Goal: Register for event/course

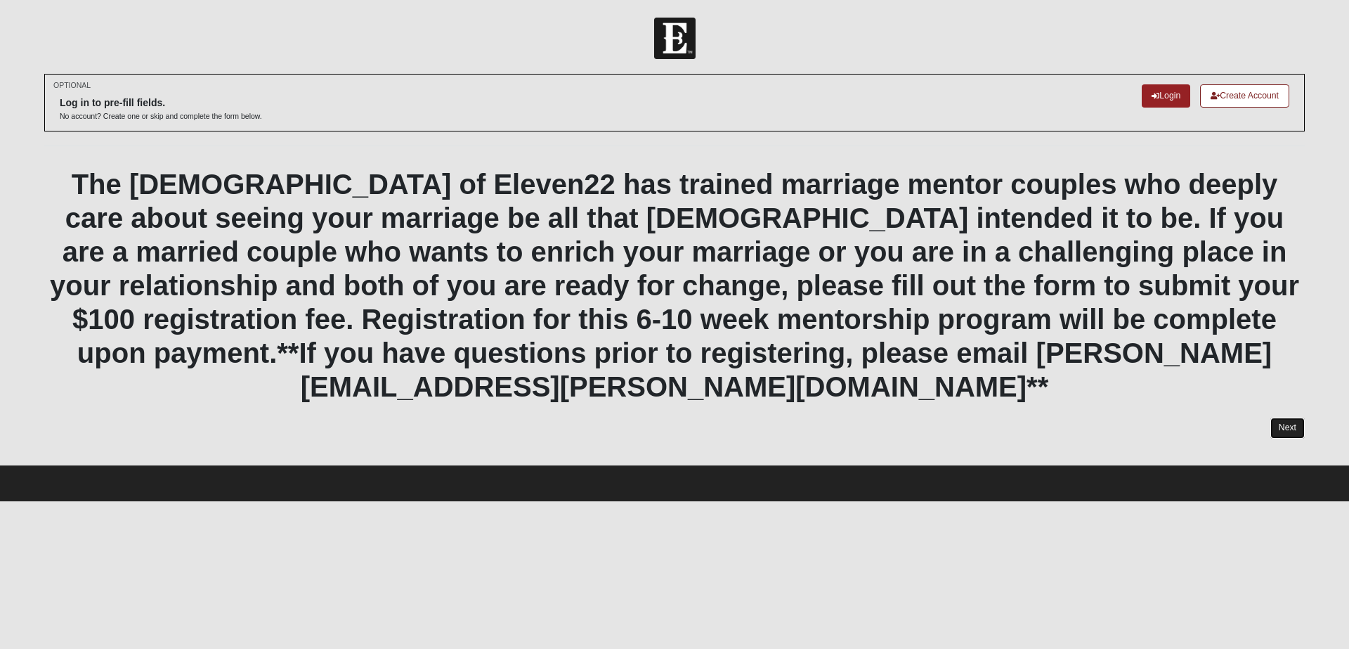
click at [1293, 417] on link "Next" at bounding box center [1288, 427] width 34 height 20
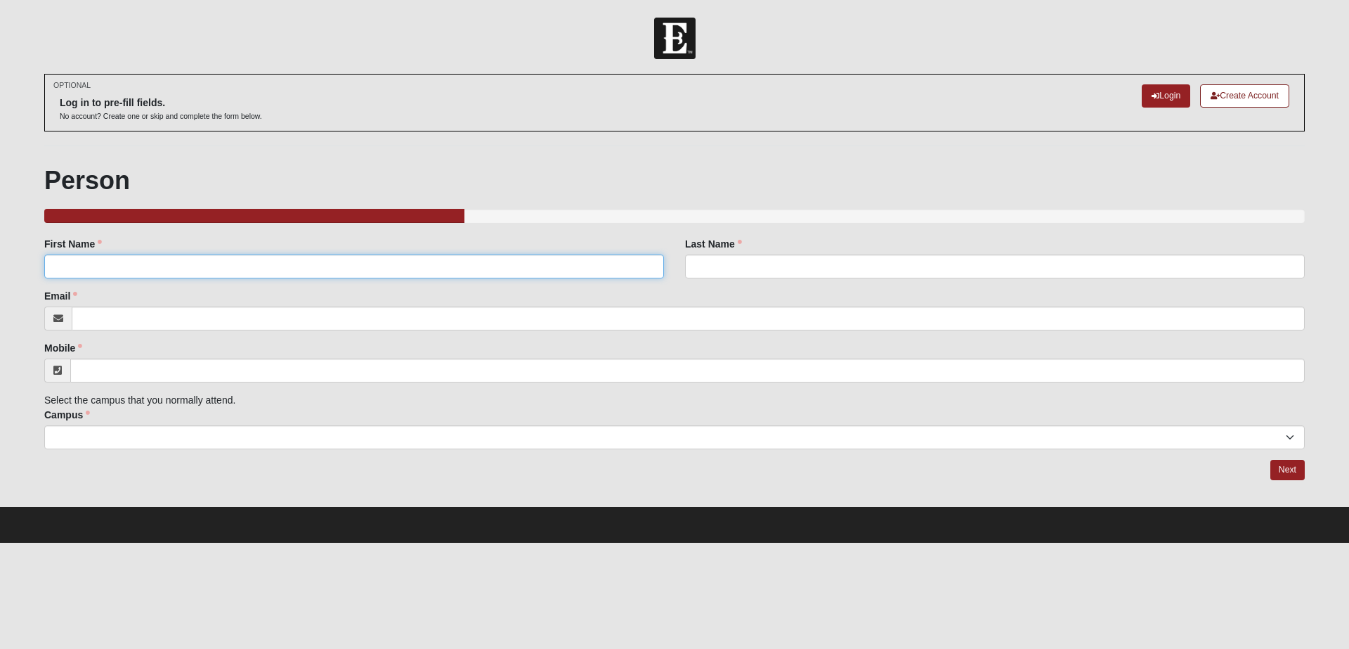
click at [78, 266] on input "First Name" at bounding box center [354, 266] width 620 height 24
type input "[PERSON_NAME]"
type input "Mount"
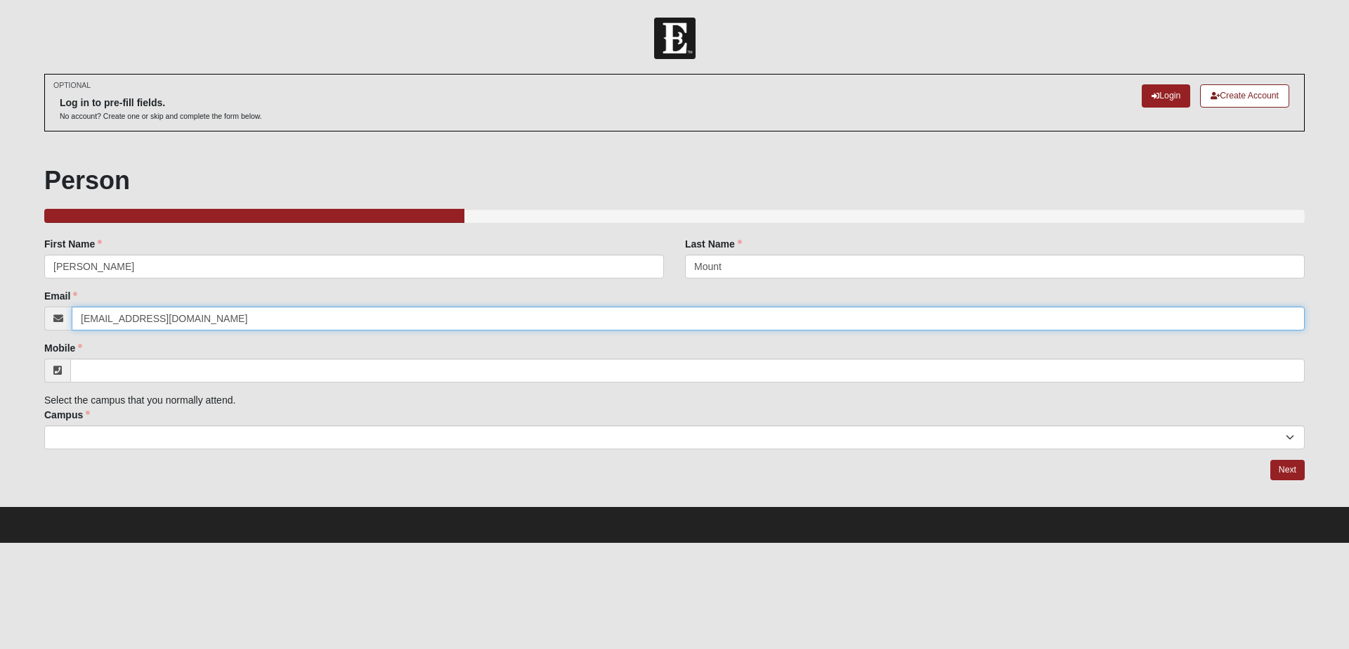
type input "[EMAIL_ADDRESS][DOMAIN_NAME]"
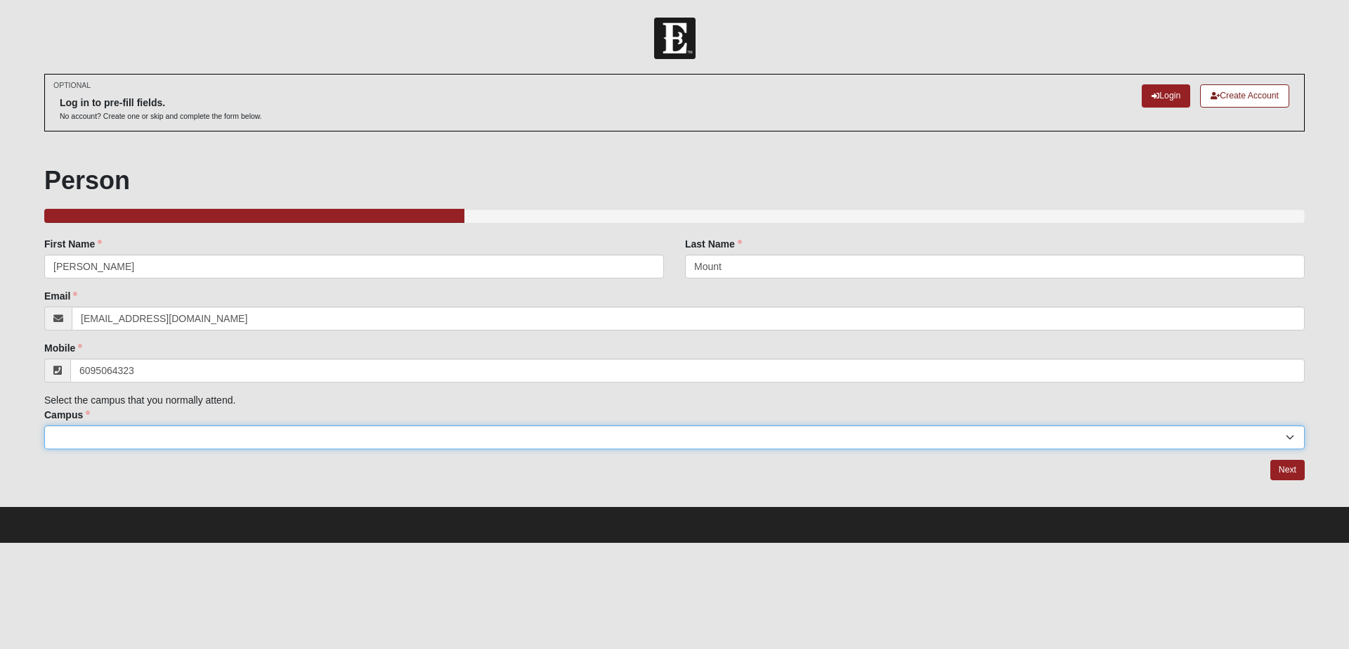
type input "[PHONE_NUMBER]"
select select "11"
click at [1283, 466] on link "Next" at bounding box center [1288, 470] width 34 height 20
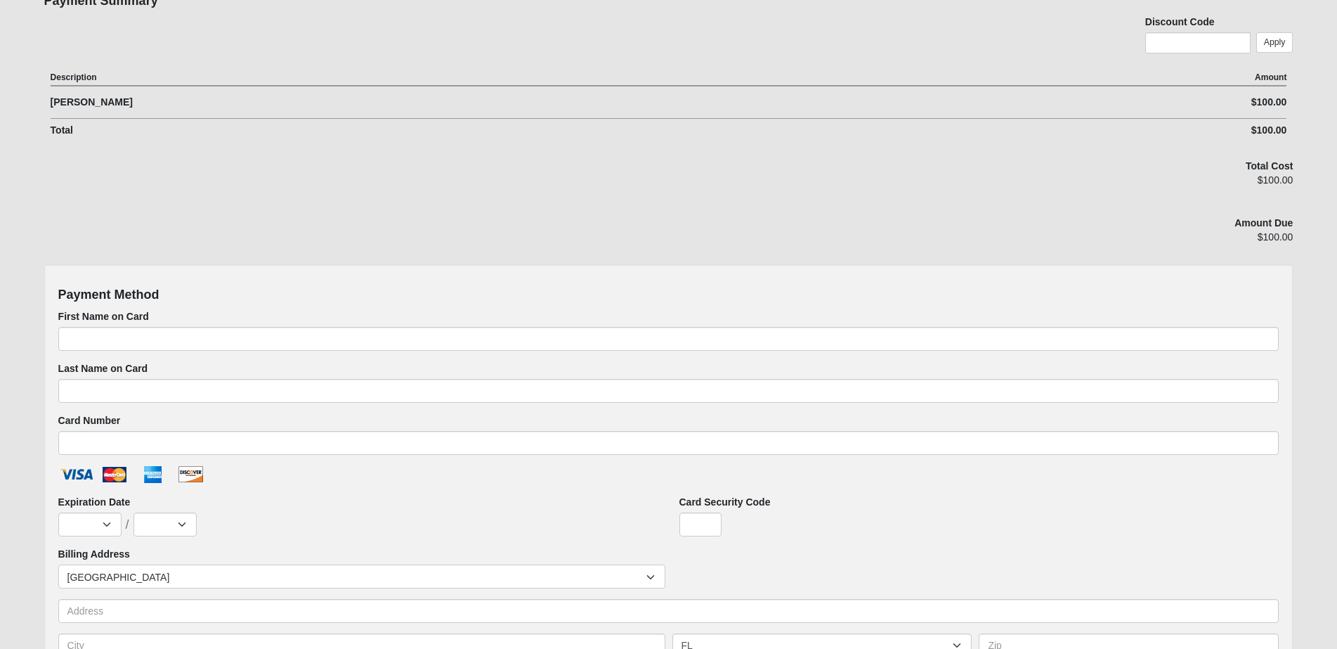
scroll to position [253, 0]
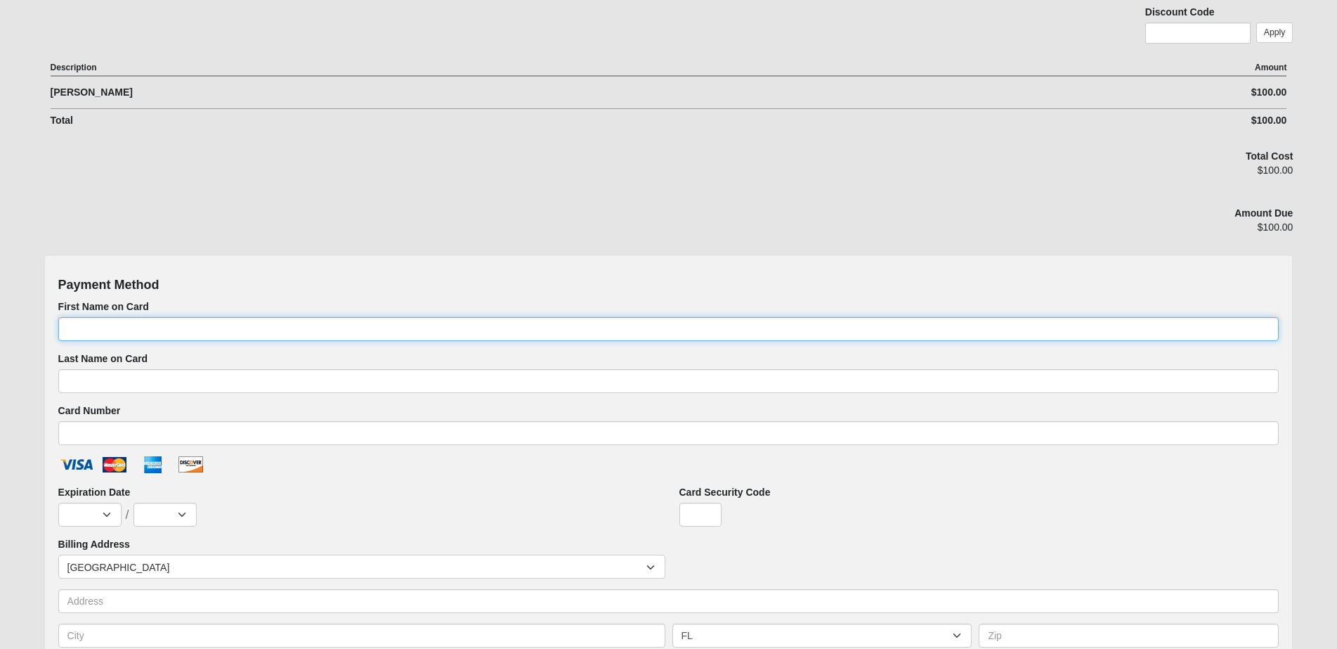
click at [79, 326] on input "First Name on Card" at bounding box center [669, 329] width 1222 height 24
type input "[PERSON_NAME]"
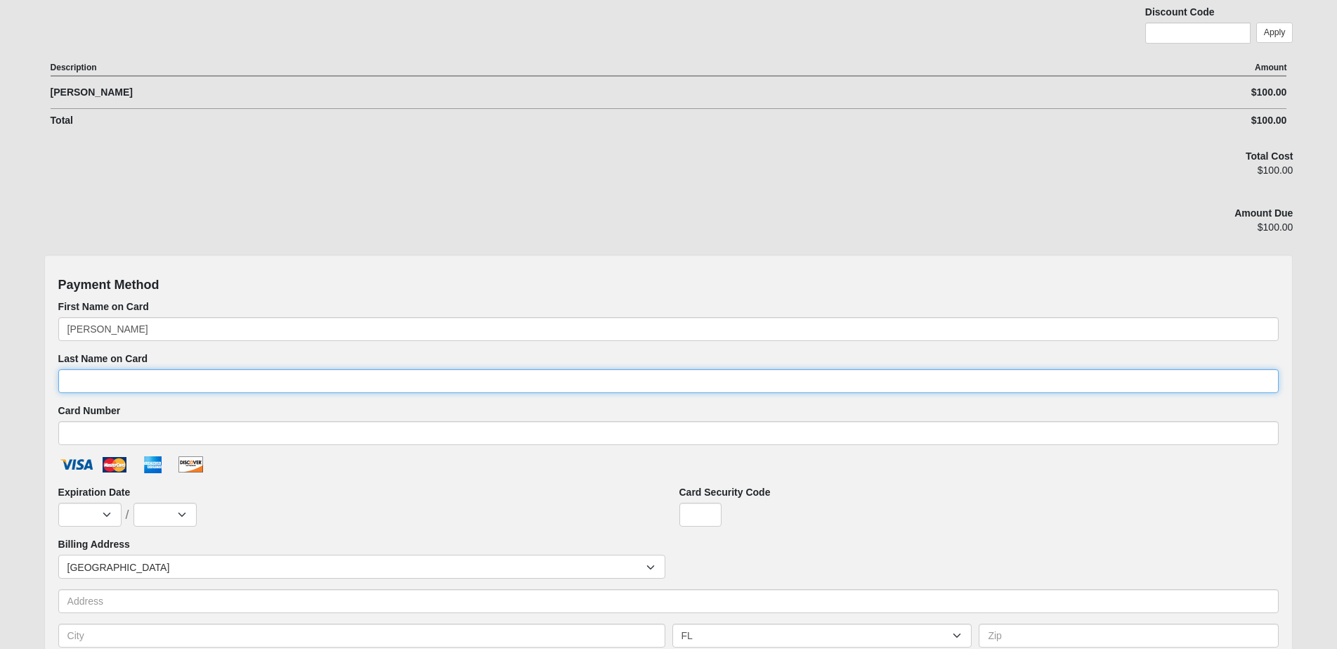
type input "Mount"
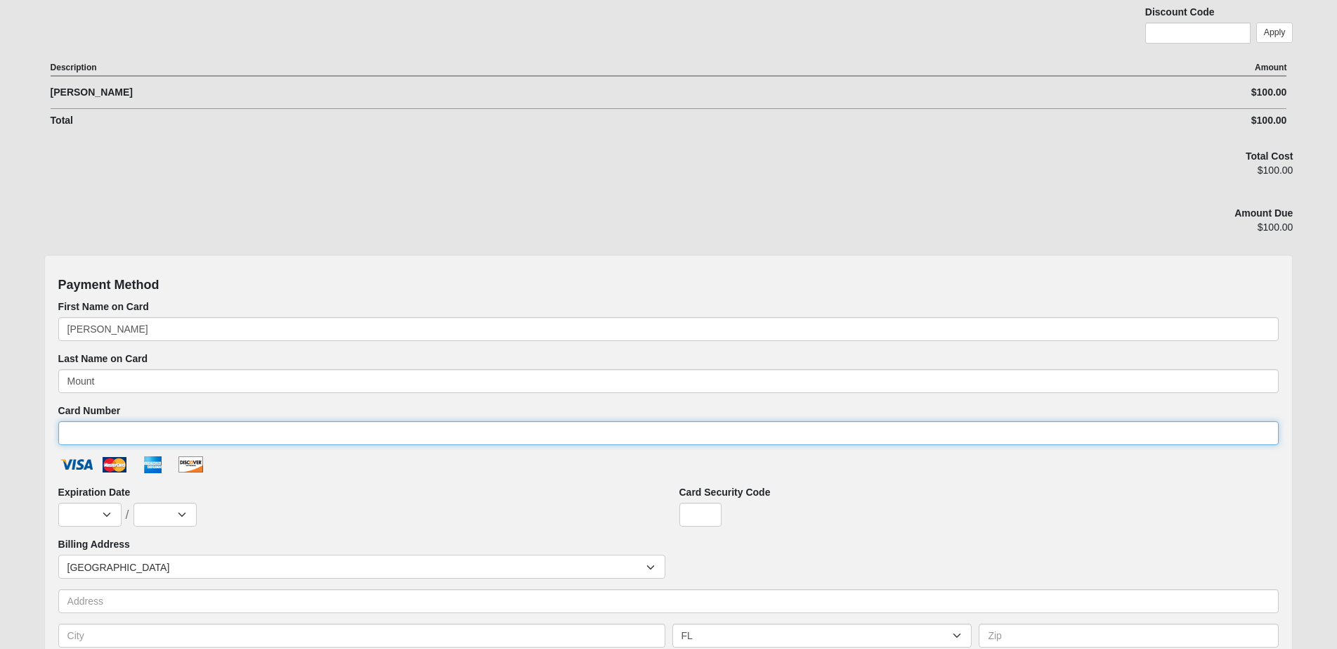
type input "[CREDIT_CARD_NUMBER]"
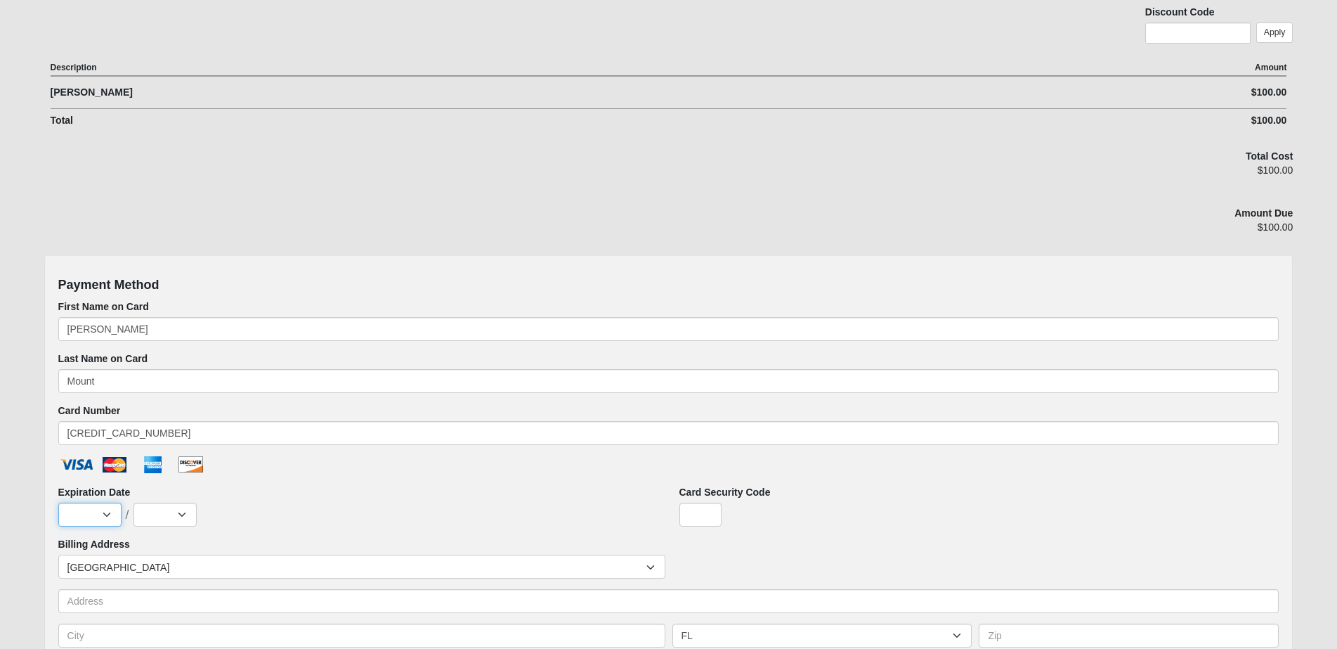
select select "7"
select select "2031"
click at [694, 515] on input "Card Security Code" at bounding box center [701, 515] width 42 height 24
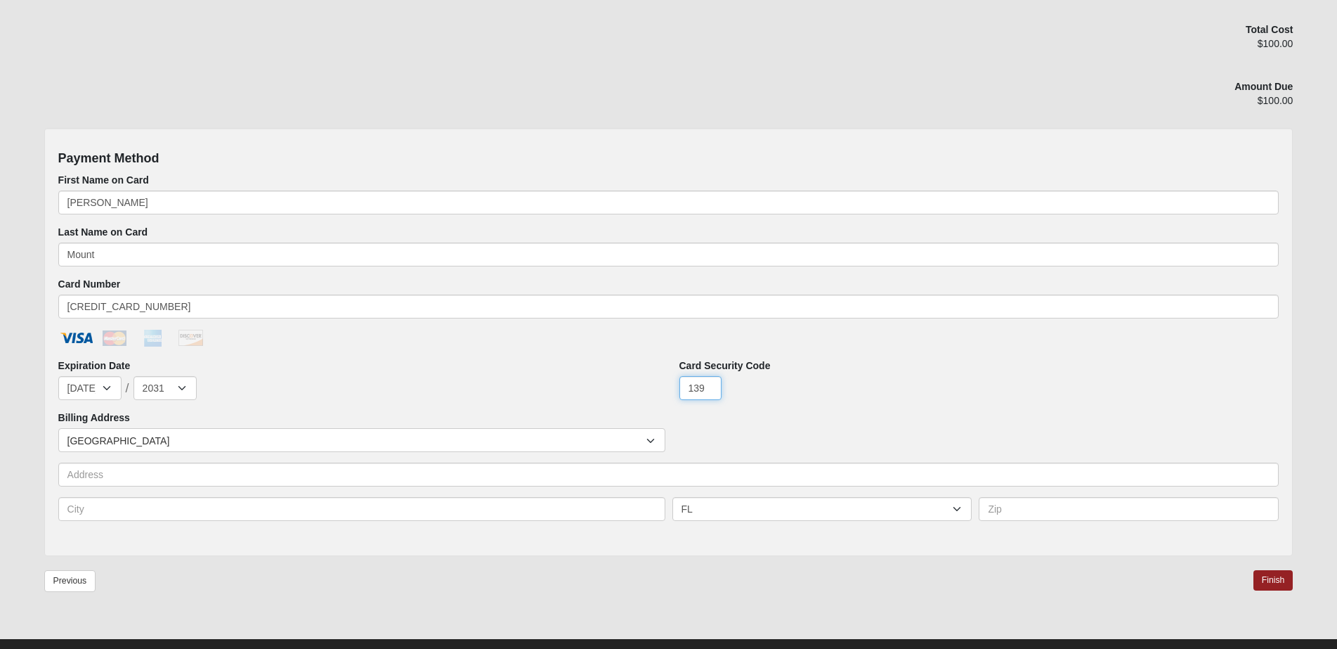
scroll to position [384, 0]
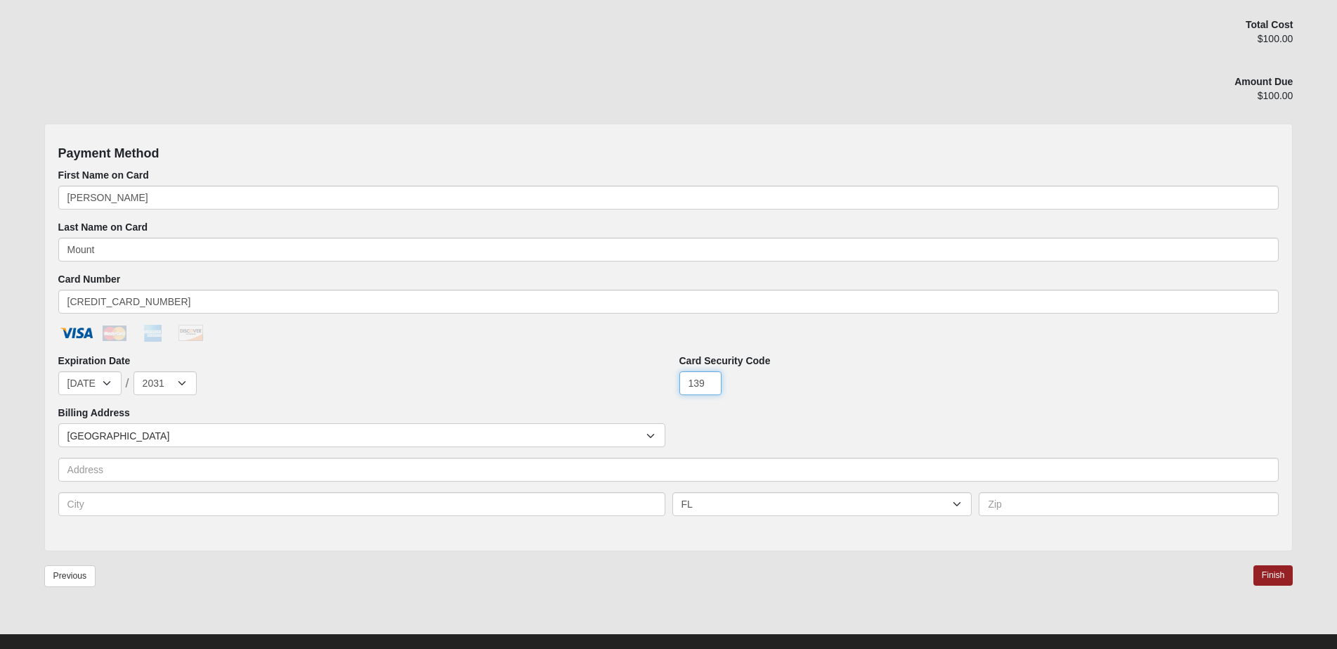
type input "139"
click at [106, 469] on input "text" at bounding box center [669, 470] width 1222 height 24
type input "[STREET_ADDRESS]"
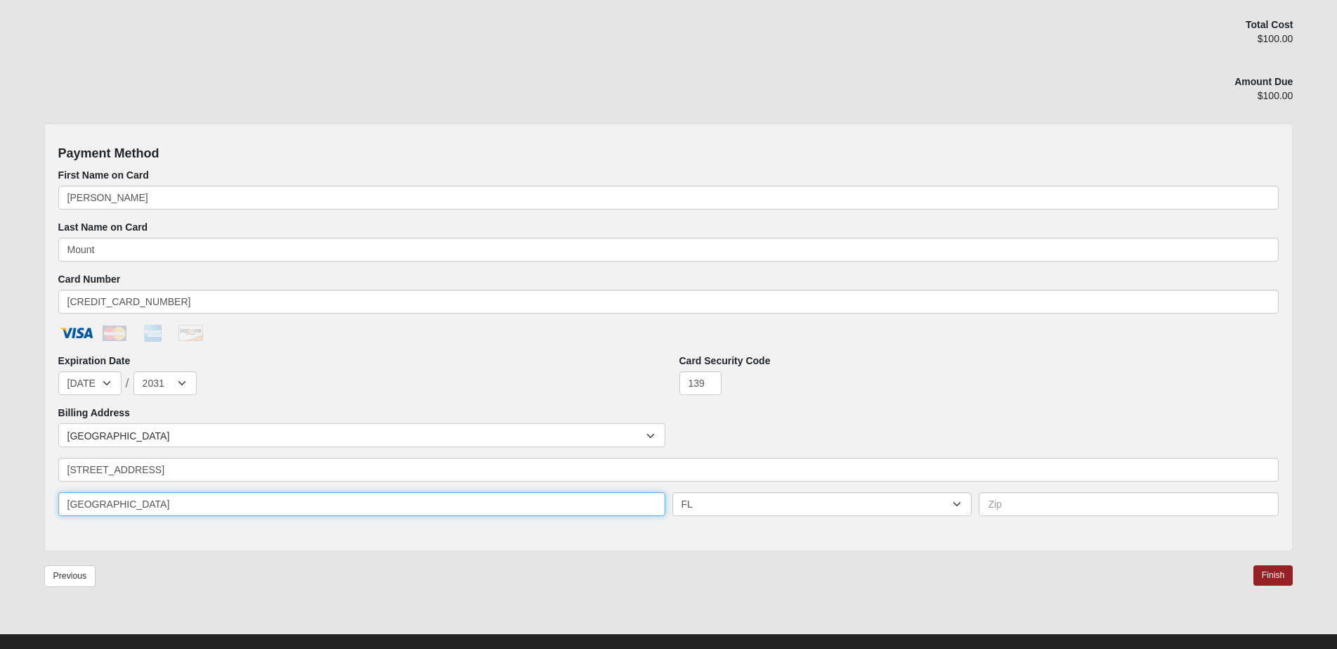
type input "[GEOGRAPHIC_DATA]"
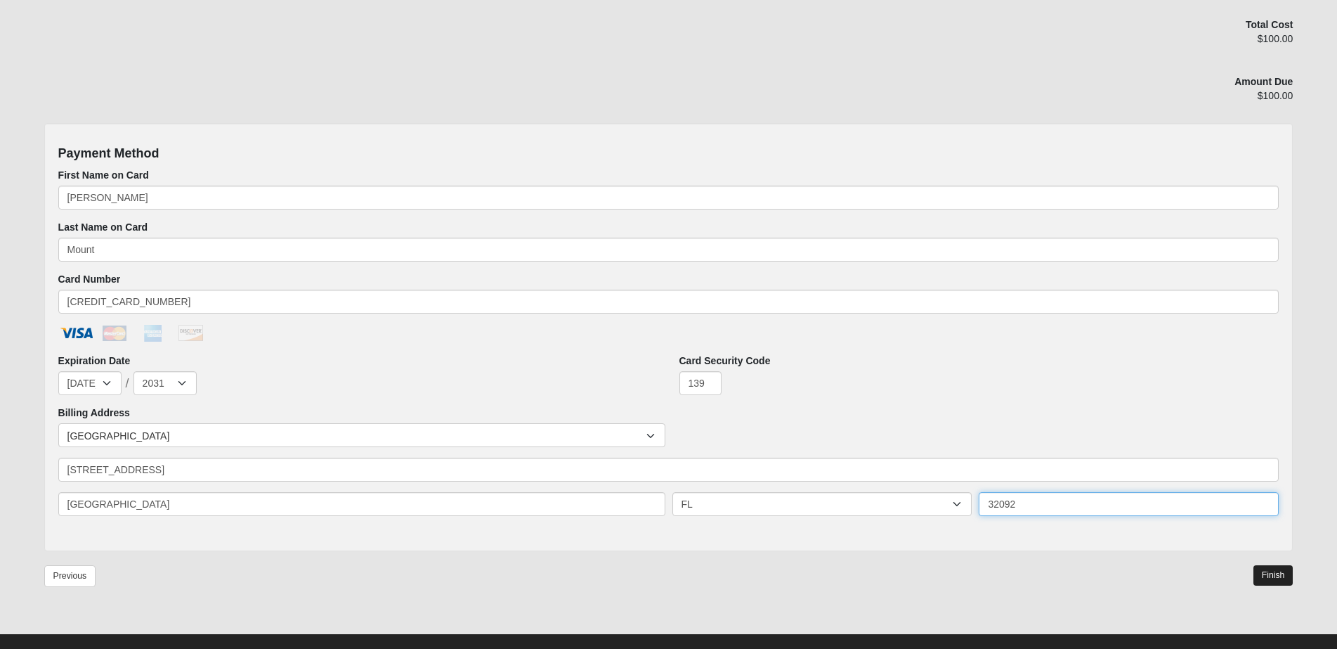
type input "32092"
click at [1271, 572] on link "Finish" at bounding box center [1274, 575] width 40 height 20
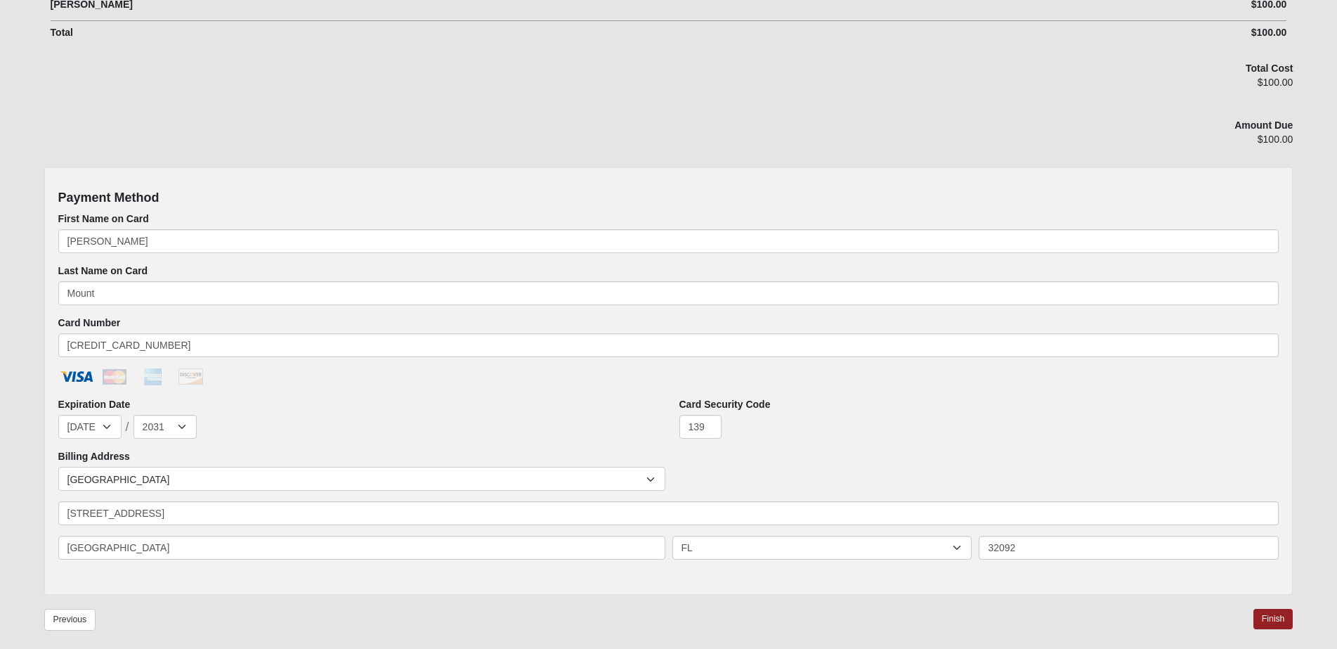
scroll to position [525, 0]
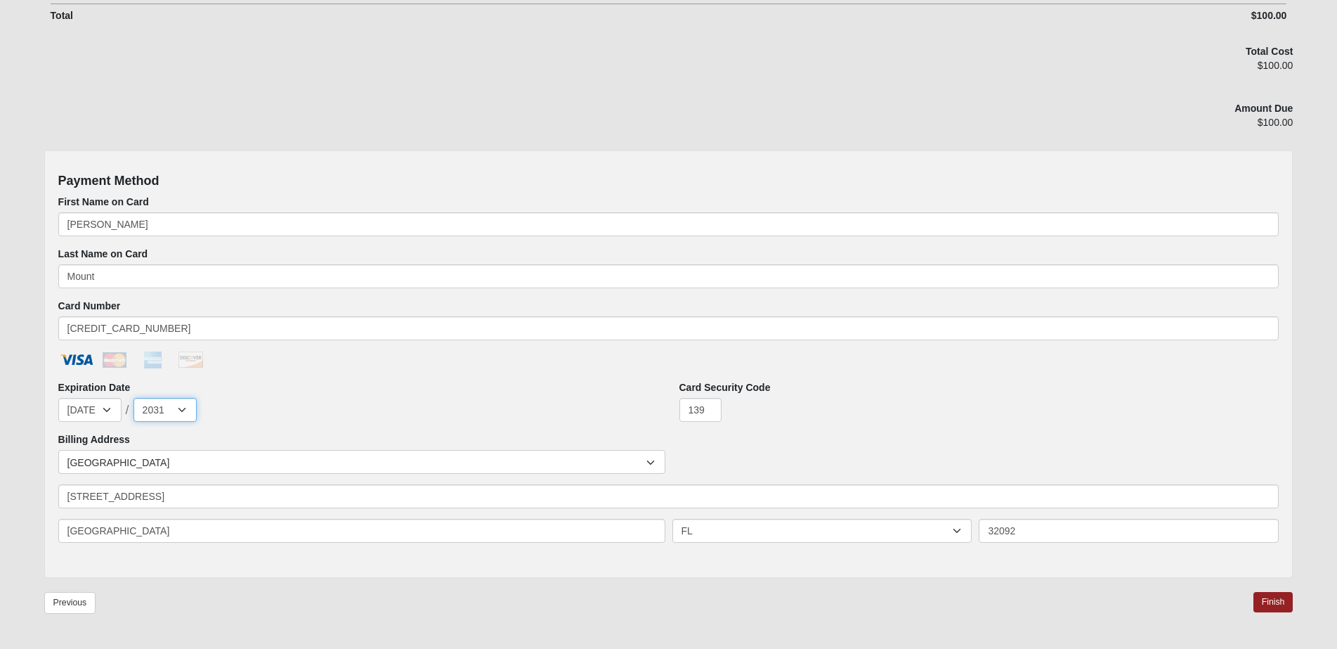
click at [183, 409] on select "2025 2026 2027 2028 2029 2030 2031 2032 2033 2034 2035 2036 2037 2038 2039 2040" at bounding box center [165, 410] width 63 height 24
select select "2029"
click at [134, 398] on select "2025 2026 2027 2028 2029 2030 2031 2032 2033 2034 2035 2036 2037 2038 2039 2040" at bounding box center [165, 410] width 63 height 24
click at [1281, 596] on link "Finish" at bounding box center [1274, 602] width 40 height 20
